Goal: Information Seeking & Learning: Learn about a topic

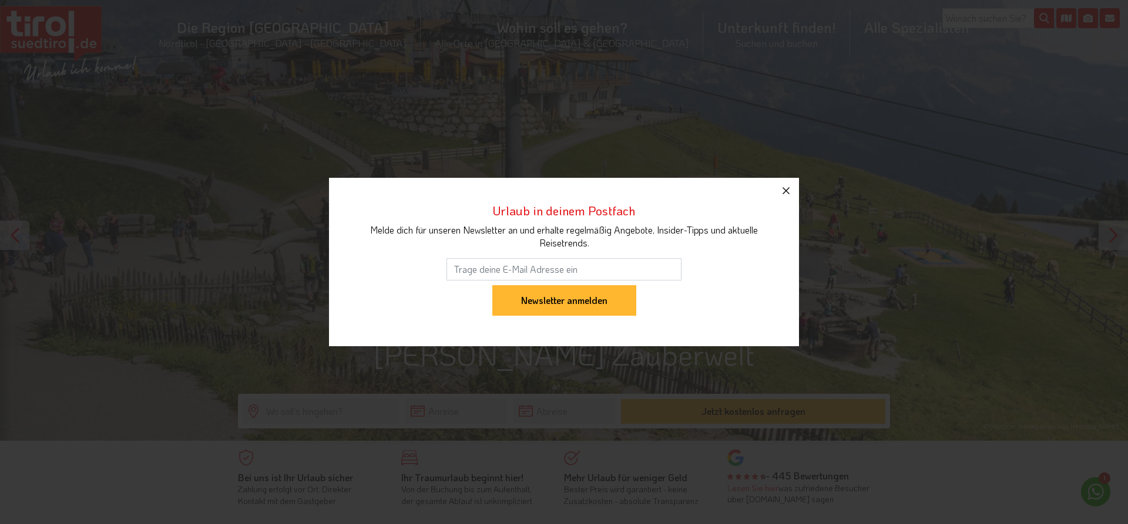
click at [786, 191] on icon "button" at bounding box center [785, 190] width 7 height 7
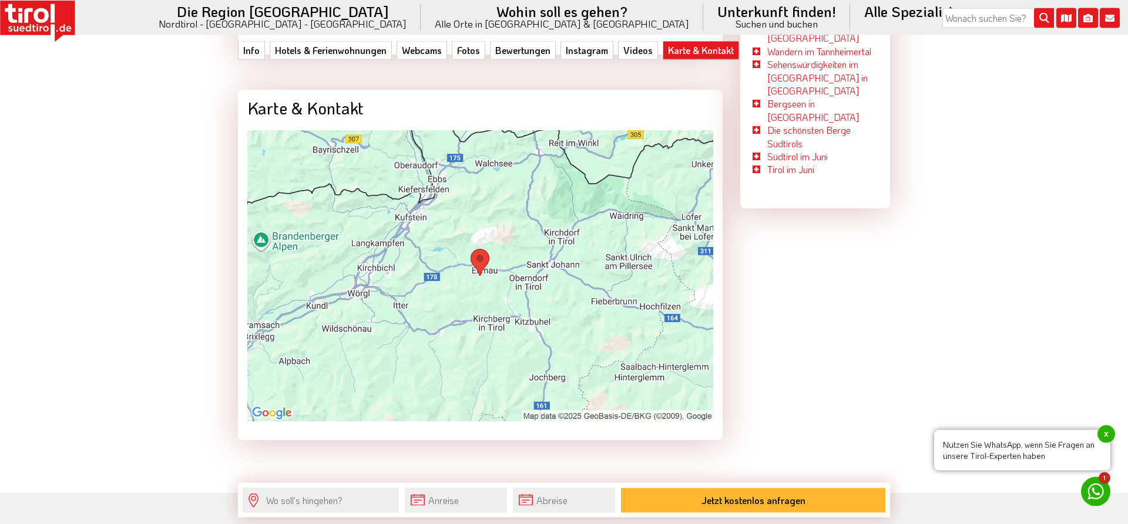
scroll to position [4014, 0]
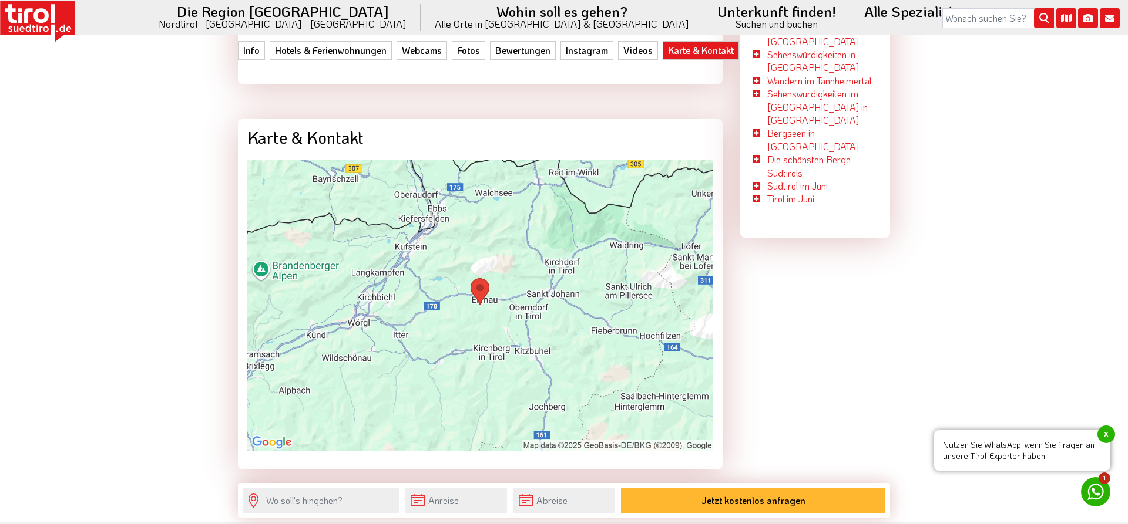
click at [473, 278] on img at bounding box center [480, 305] width 466 height 291
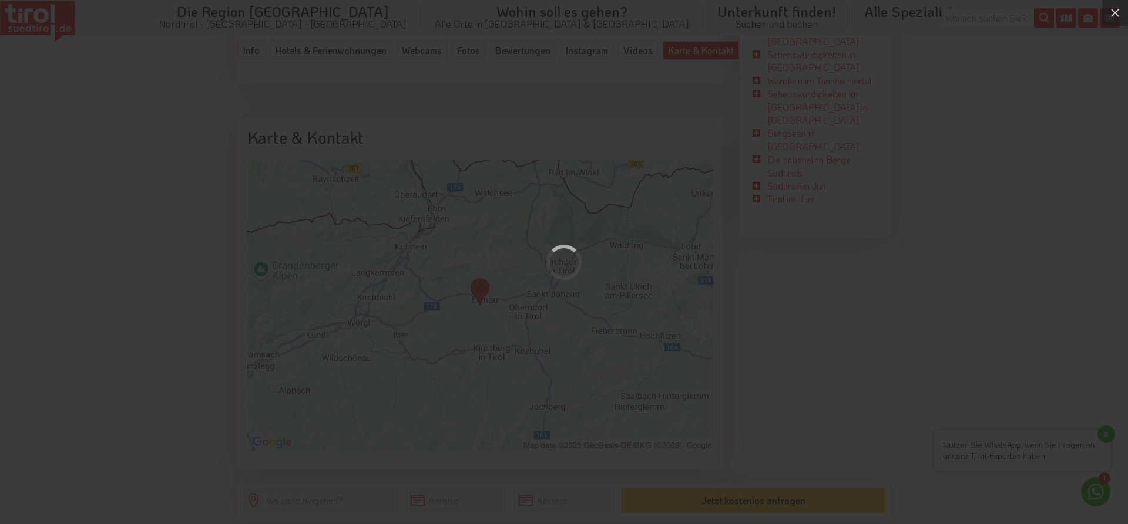
click at [473, 278] on div at bounding box center [564, 262] width 1128 height 524
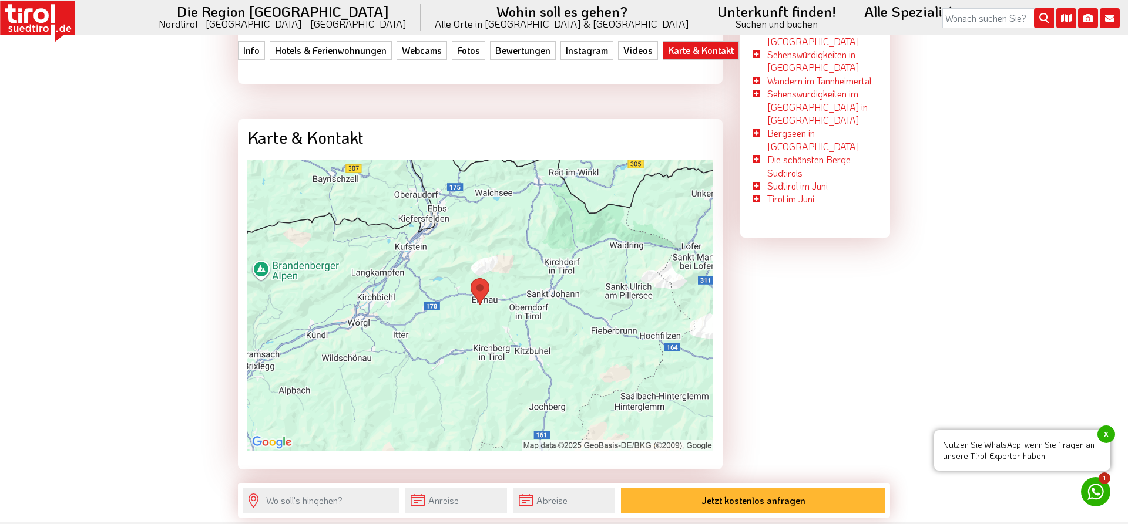
click at [479, 279] on img at bounding box center [480, 305] width 466 height 291
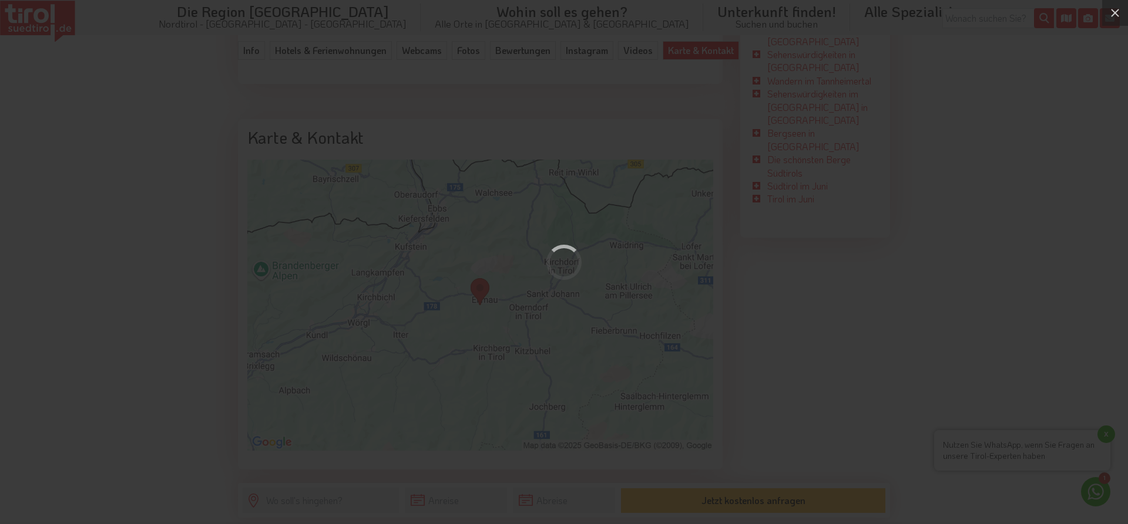
click at [479, 279] on div at bounding box center [564, 262] width 1128 height 524
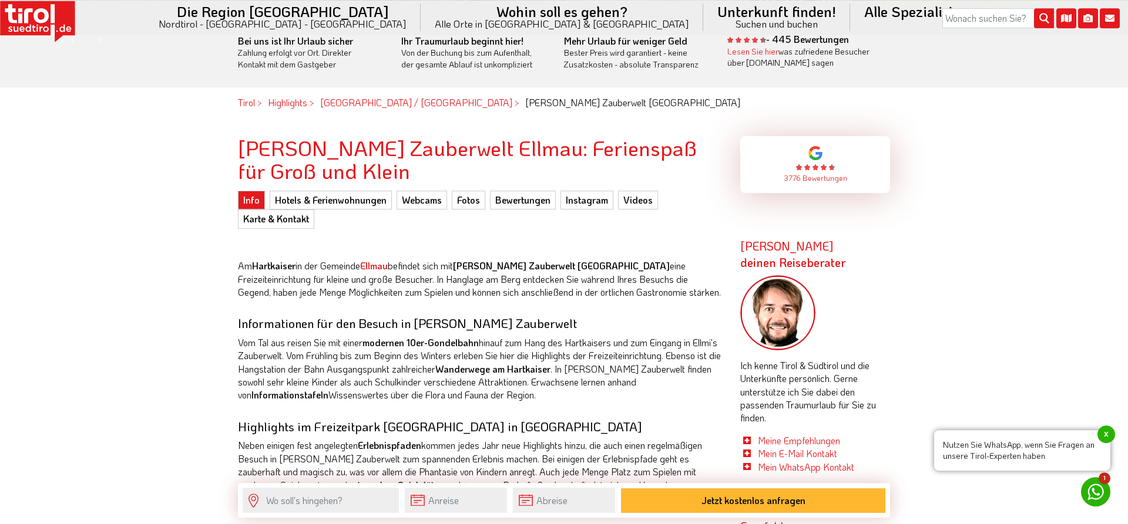
scroll to position [419, 0]
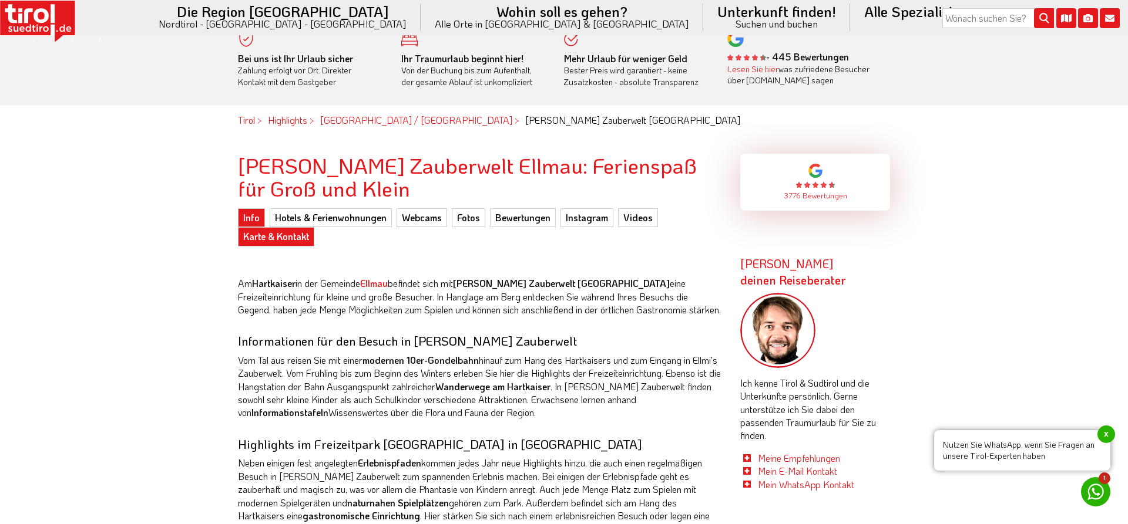
click at [283, 237] on link "Karte & Kontakt" at bounding box center [276, 236] width 76 height 19
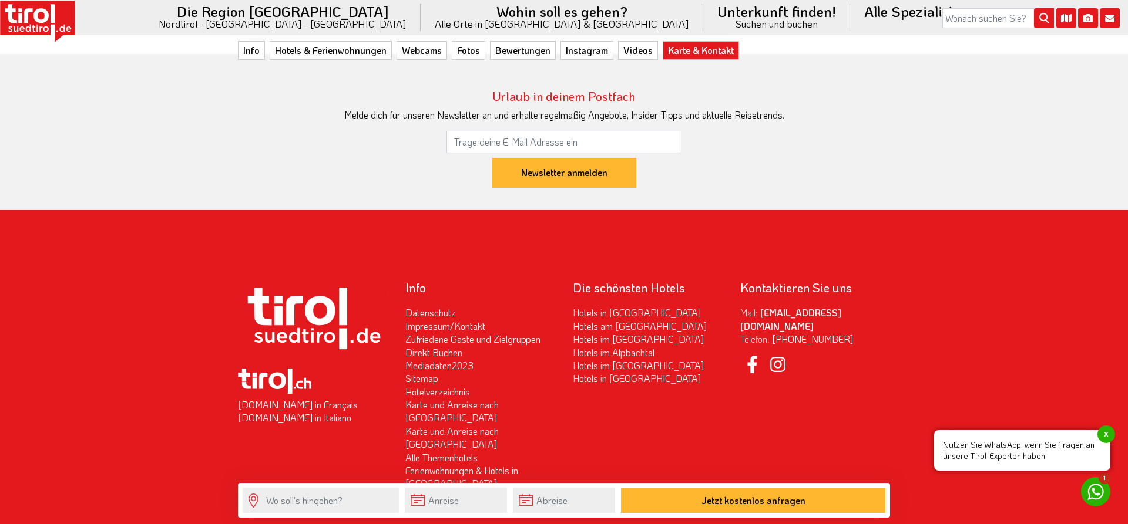
scroll to position [4493, 0]
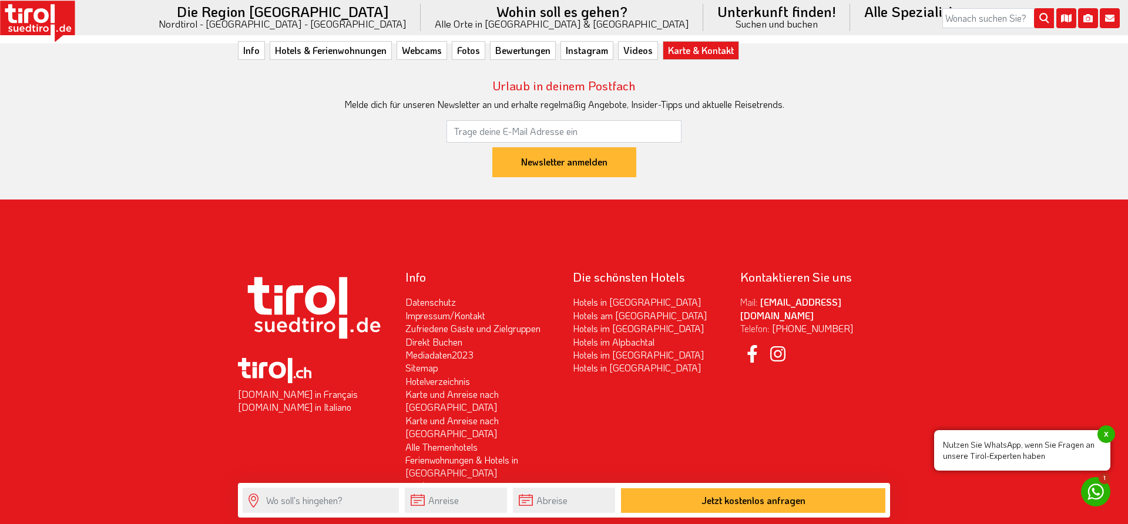
click at [1106, 434] on span "x" at bounding box center [1106, 435] width 18 height 18
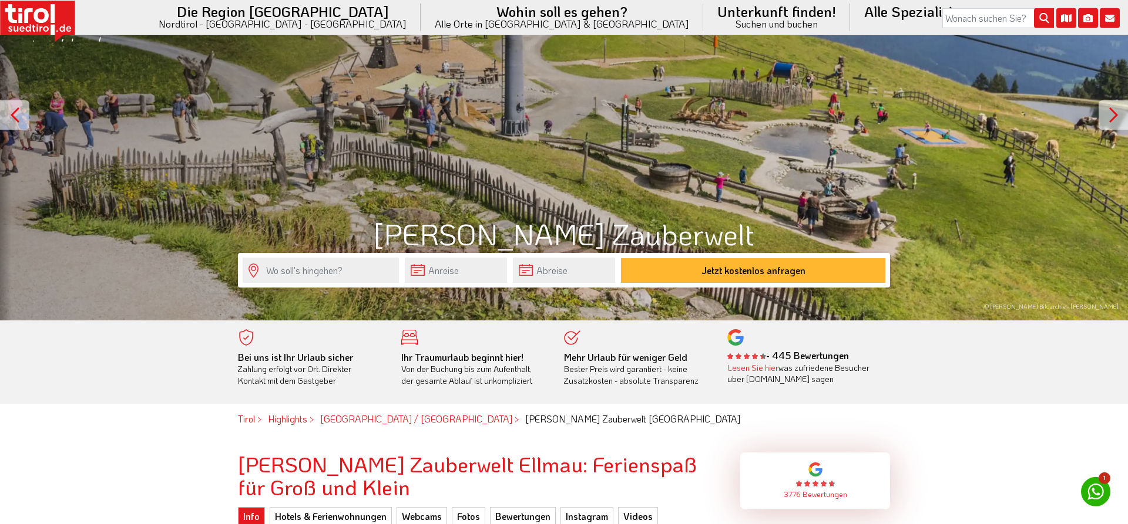
scroll to position [300, 0]
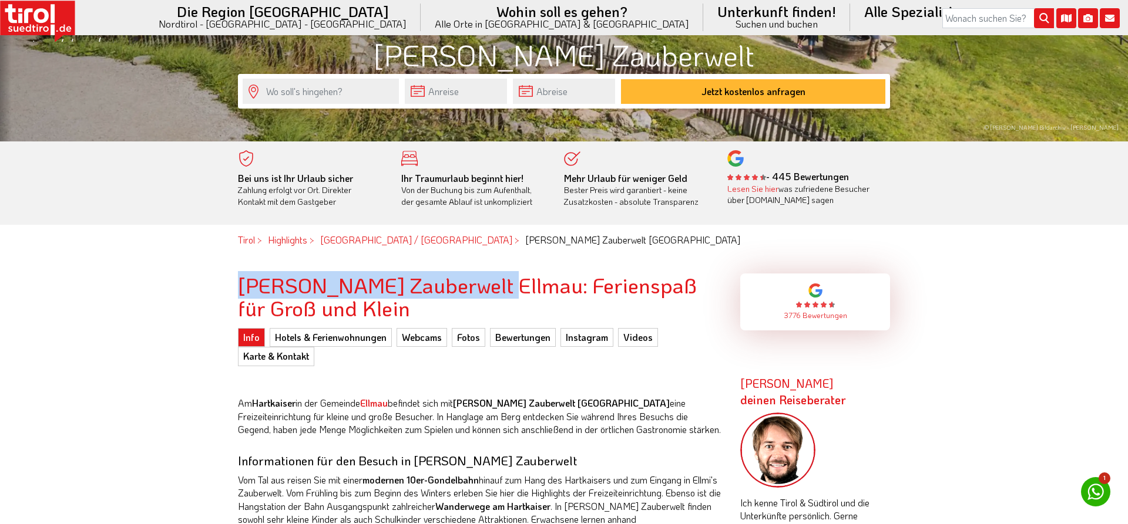
drag, startPoint x: 240, startPoint y: 284, endPoint x: 469, endPoint y: 285, distance: 229.7
click at [469, 285] on h2 "[PERSON_NAME] Zauberwelt Ellmau: Ferienspaß für Groß und Klein" at bounding box center [480, 297] width 485 height 46
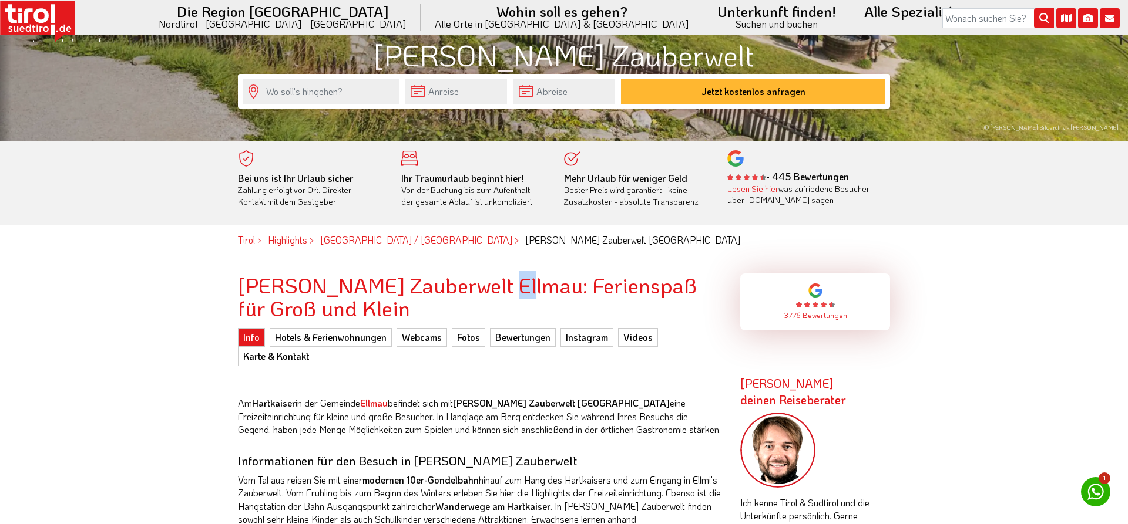
click at [470, 285] on h2 "[PERSON_NAME] Zauberwelt Ellmau: Ferienspaß für Groß und Klein" at bounding box center [480, 297] width 485 height 46
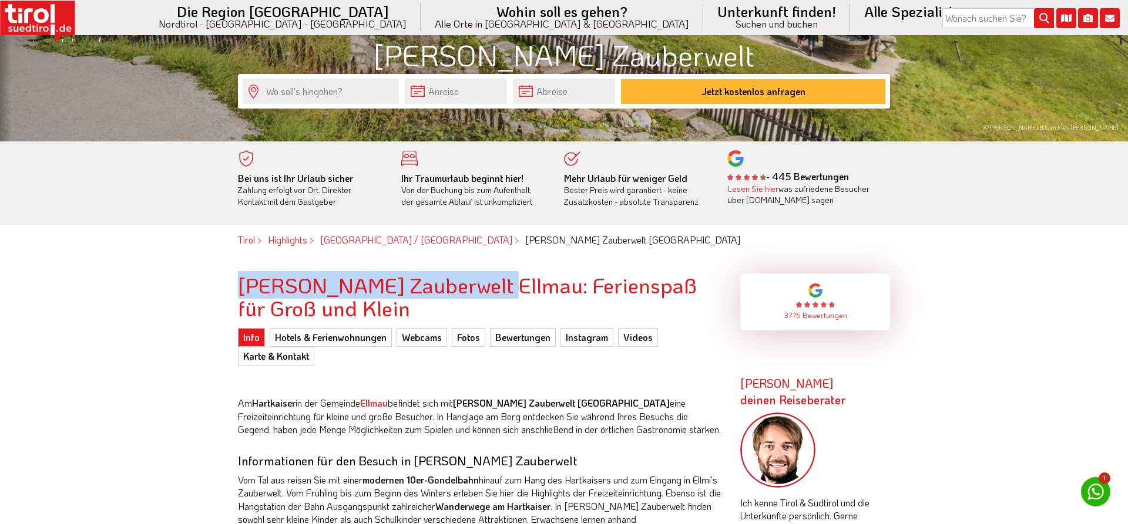
drag, startPoint x: 238, startPoint y: 287, endPoint x: 469, endPoint y: 285, distance: 230.2
click at [469, 285] on h2 "[PERSON_NAME] Zauberwelt Ellmau: Ferienspaß für Groß und Klein" at bounding box center [480, 297] width 485 height 46
copy h2 "[PERSON_NAME] Zauberwelt [GEOGRAPHIC_DATA]"
